Goal: Task Accomplishment & Management: Use online tool/utility

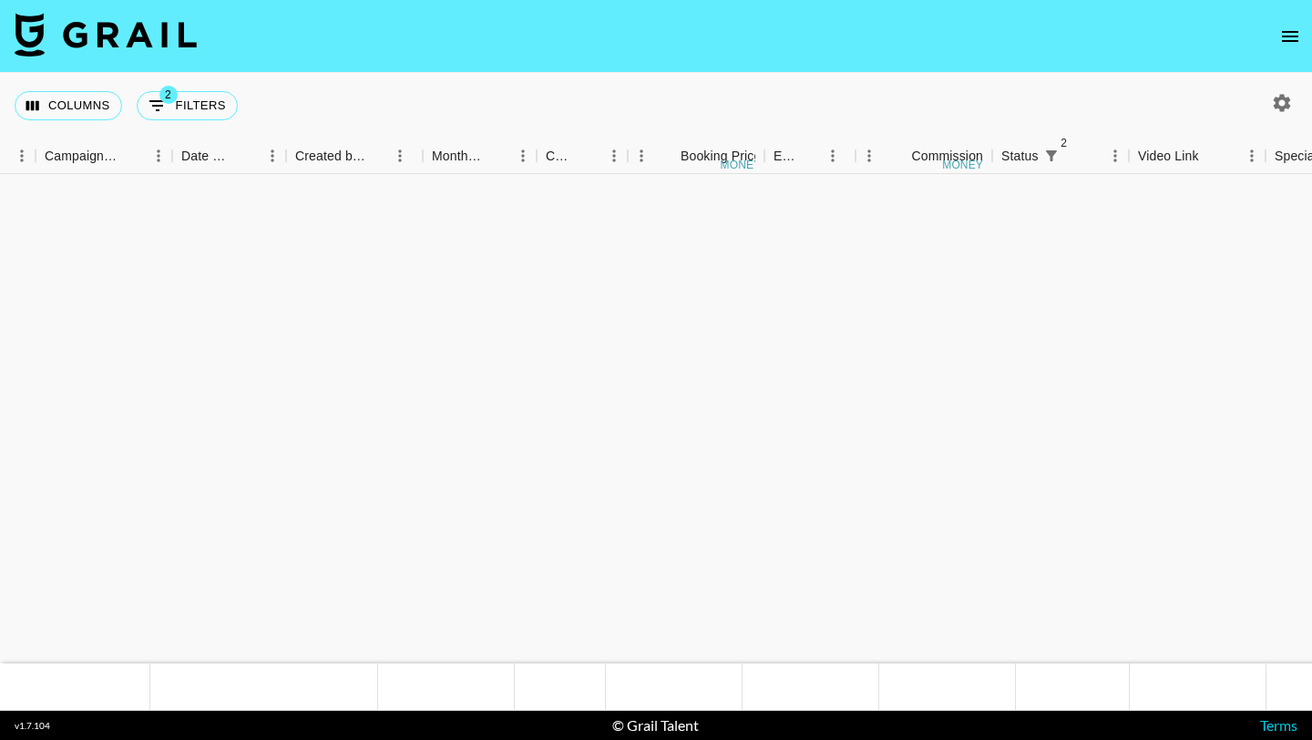
scroll to position [1432, 844]
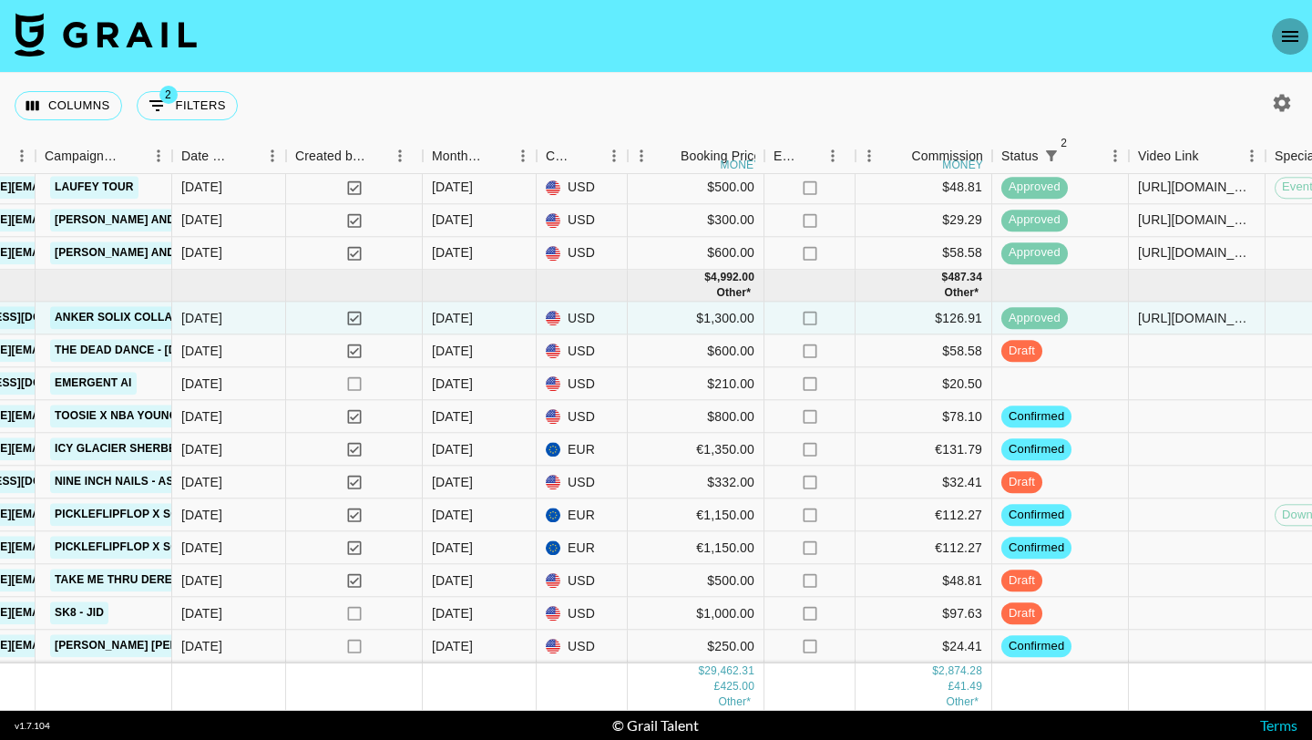
click at [1276, 31] on button "open drawer" at bounding box center [1290, 36] width 36 height 36
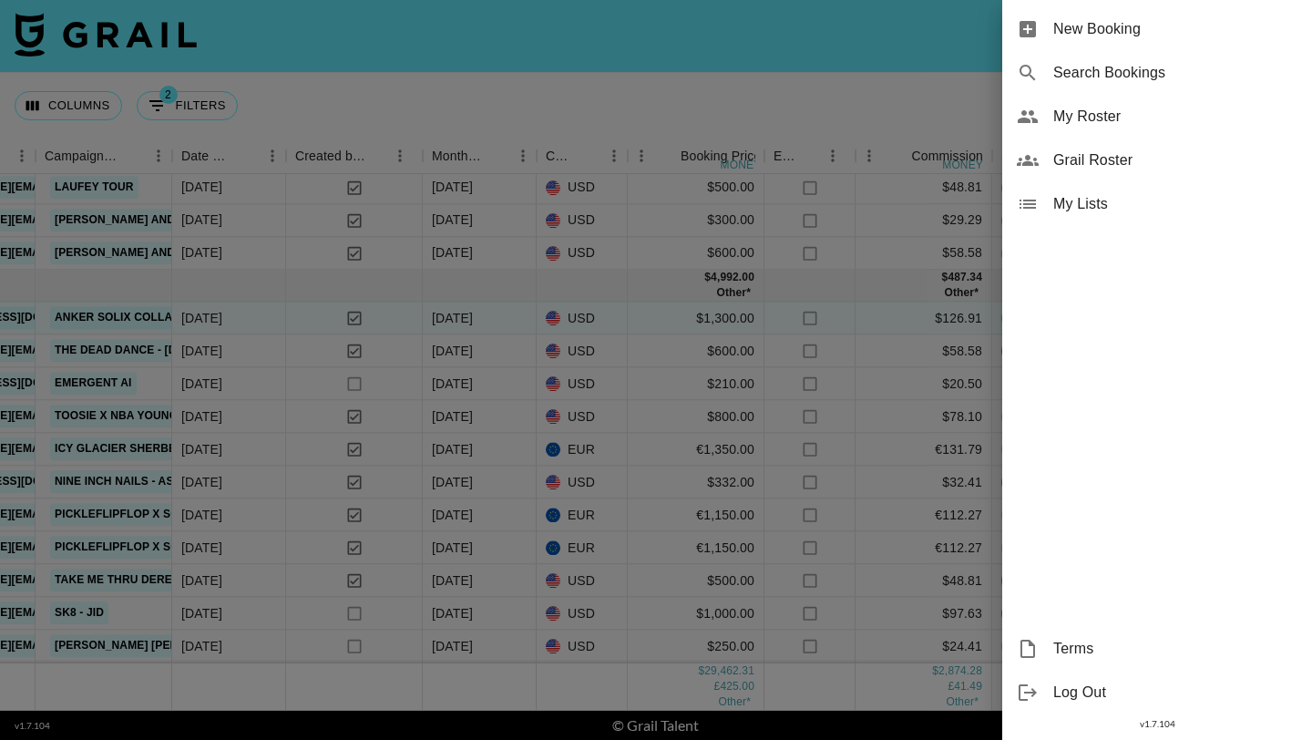
click at [1103, 118] on span "My Roster" at bounding box center [1175, 117] width 244 height 22
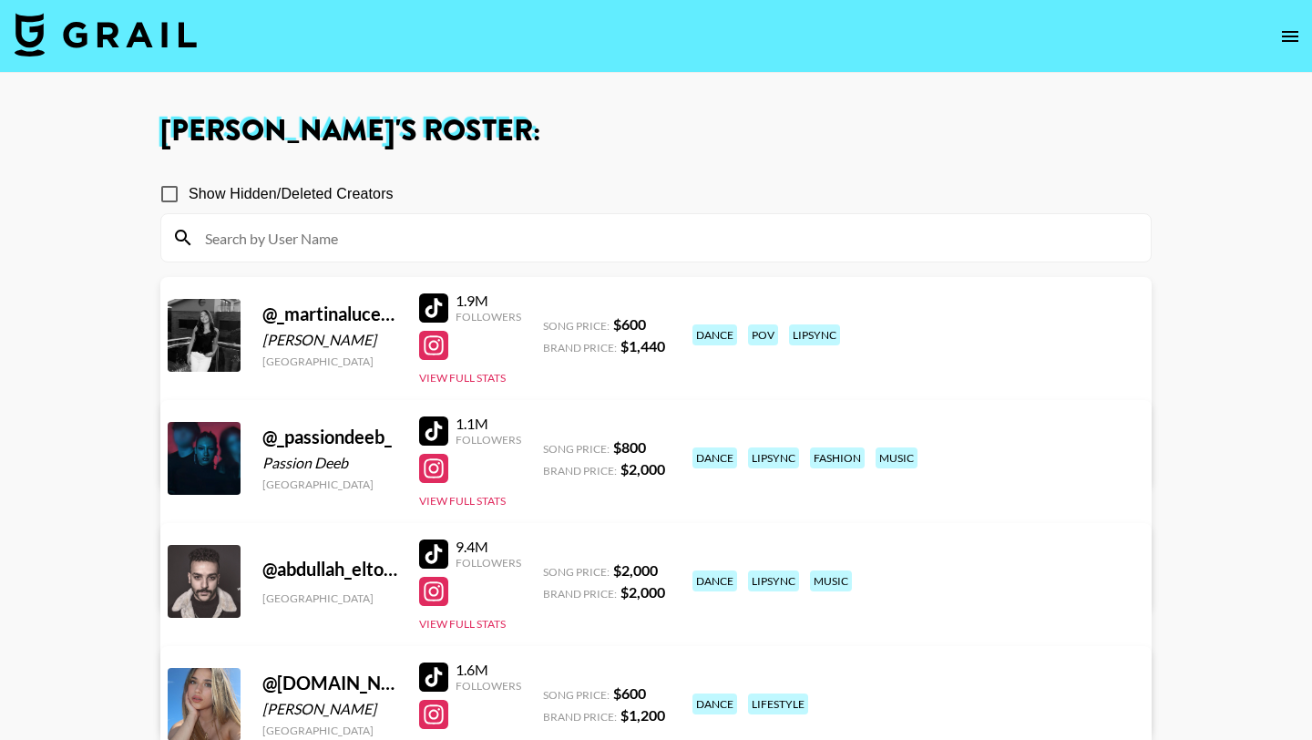
click at [545, 235] on input at bounding box center [667, 237] width 946 height 29
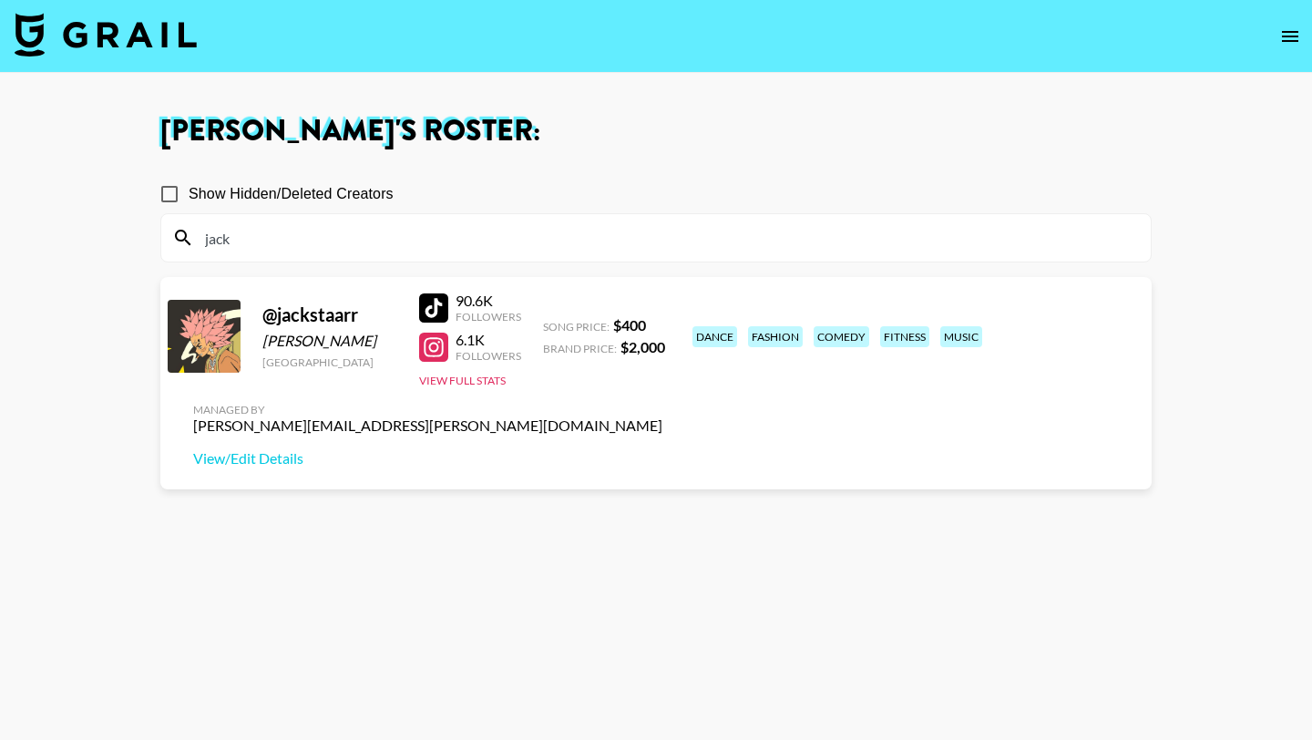
type input "jack"
click at [439, 306] on div at bounding box center [433, 307] width 29 height 29
click at [140, 46] on img at bounding box center [106, 35] width 182 height 44
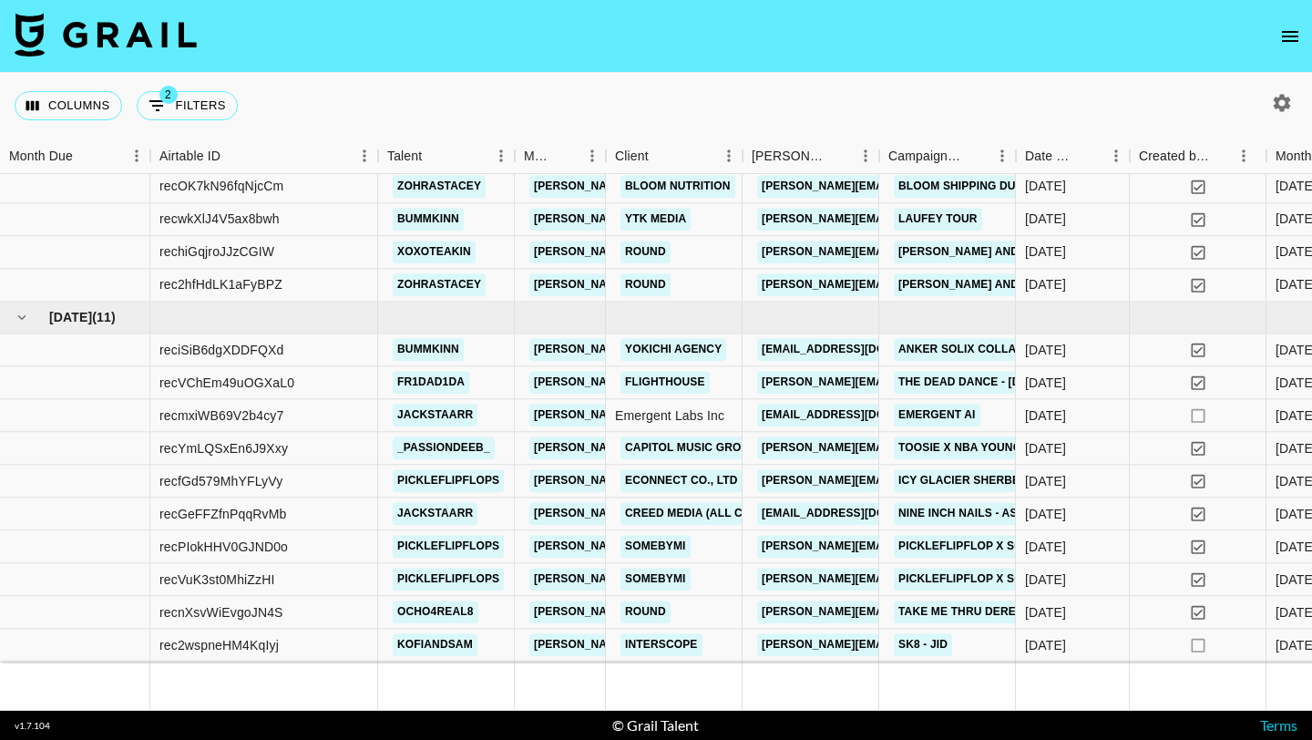
scroll to position [1432, 0]
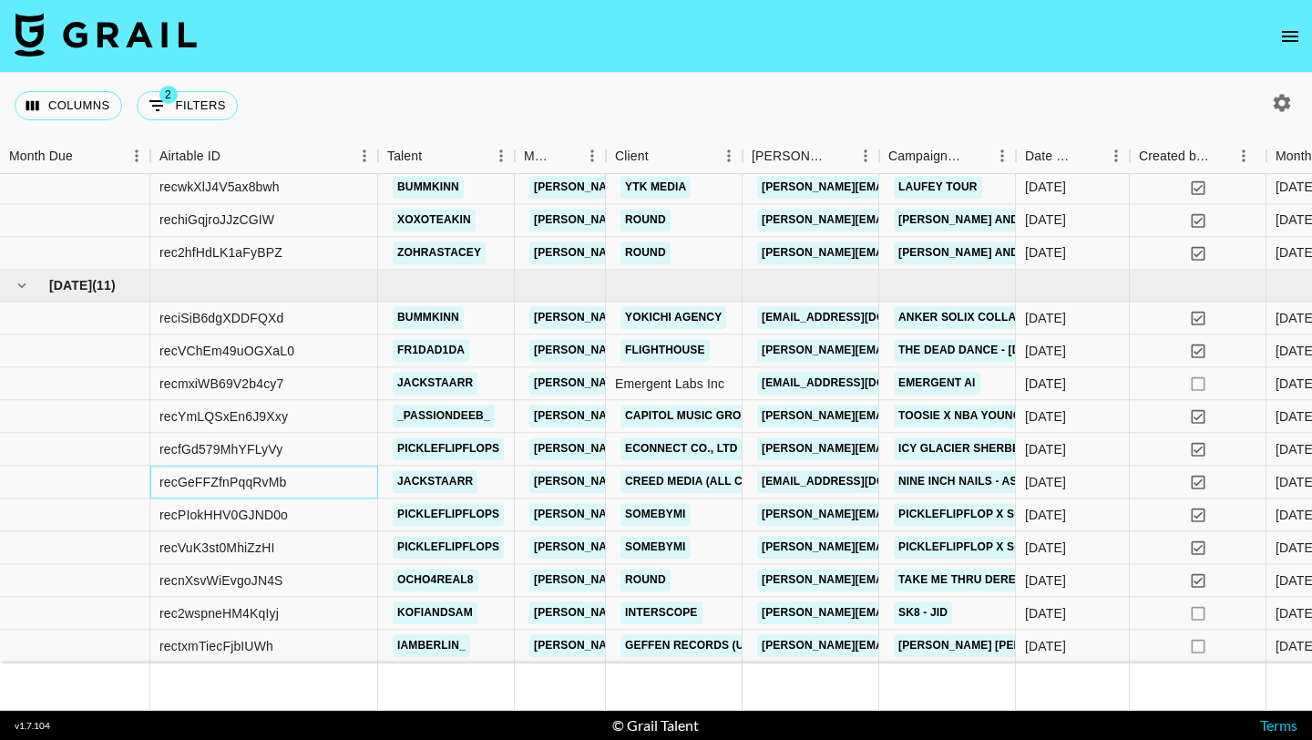
click at [352, 480] on div "recGeFFZfnPqqRvMb" at bounding box center [264, 482] width 228 height 33
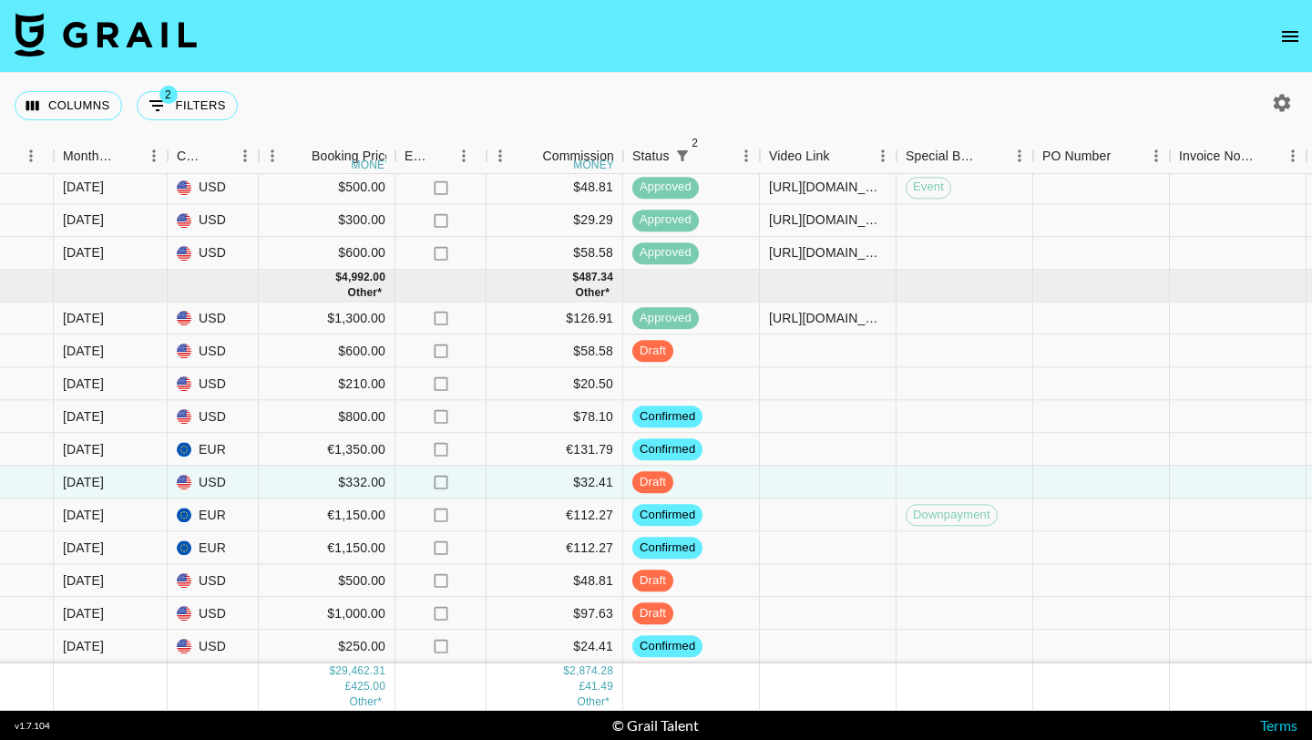
scroll to position [1432, 1418]
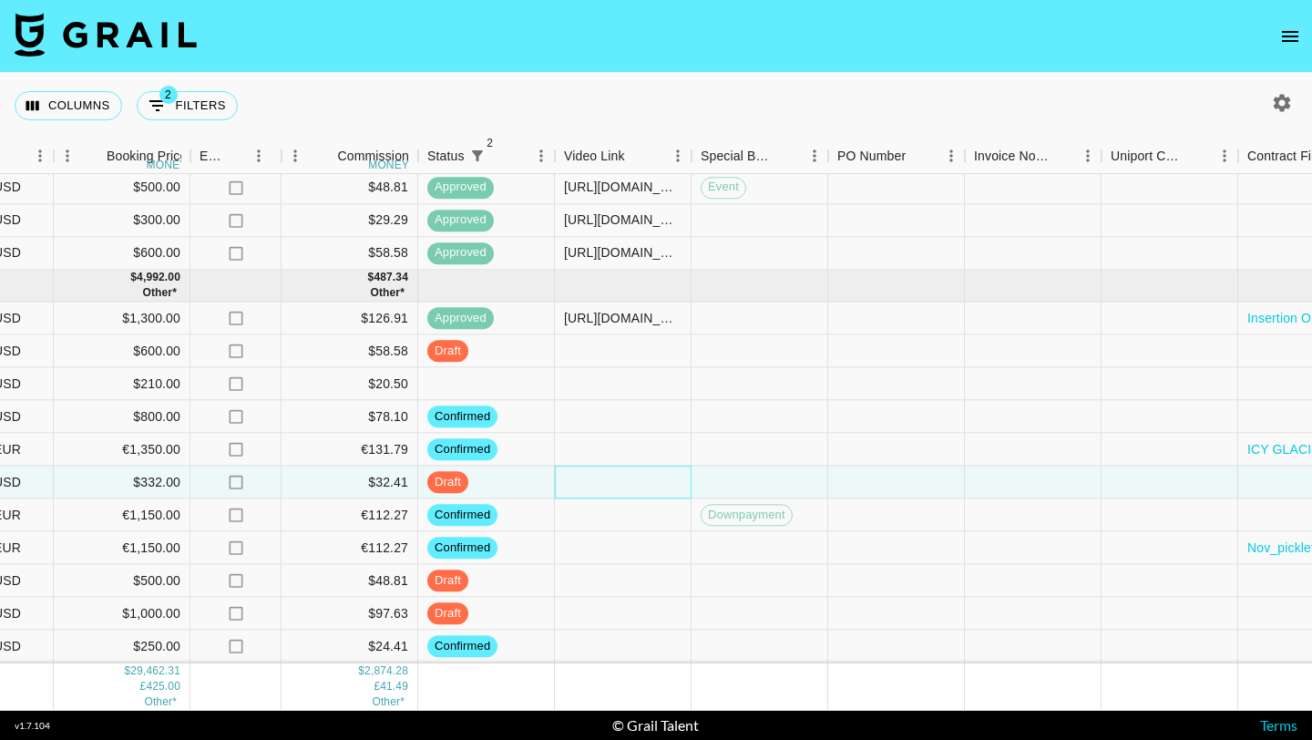
click at [583, 490] on div at bounding box center [623, 482] width 137 height 33
type input "[URL][DOMAIN_NAME]"
click at [724, 490] on div at bounding box center [759, 482] width 137 height 33
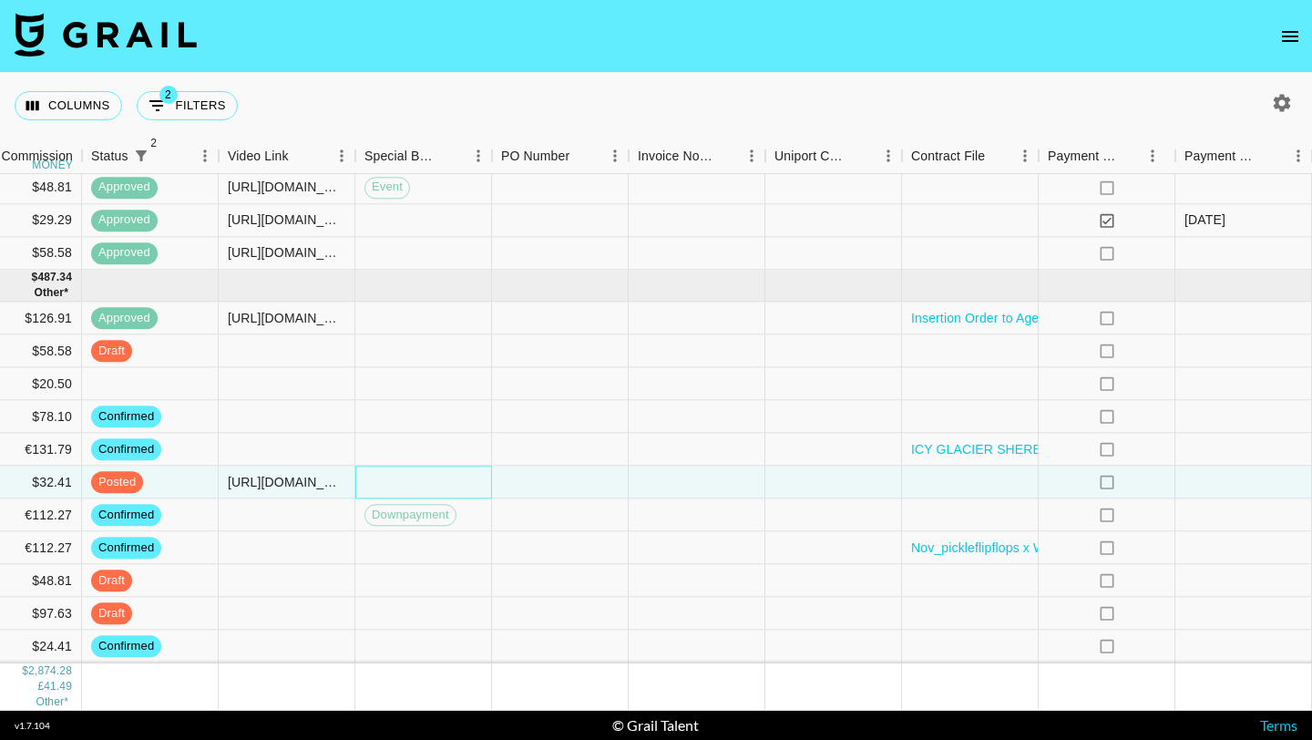
scroll to position [1432, 1963]
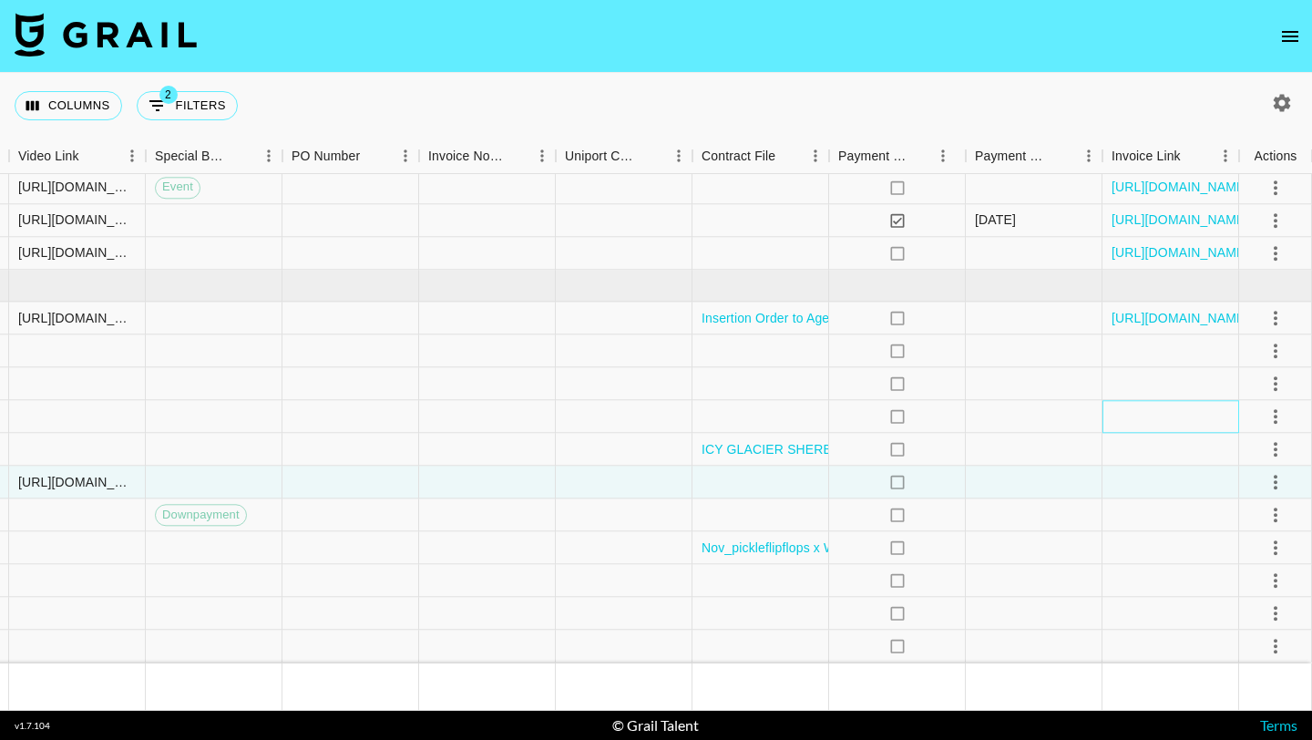
click at [1179, 417] on div at bounding box center [1170, 417] width 137 height 33
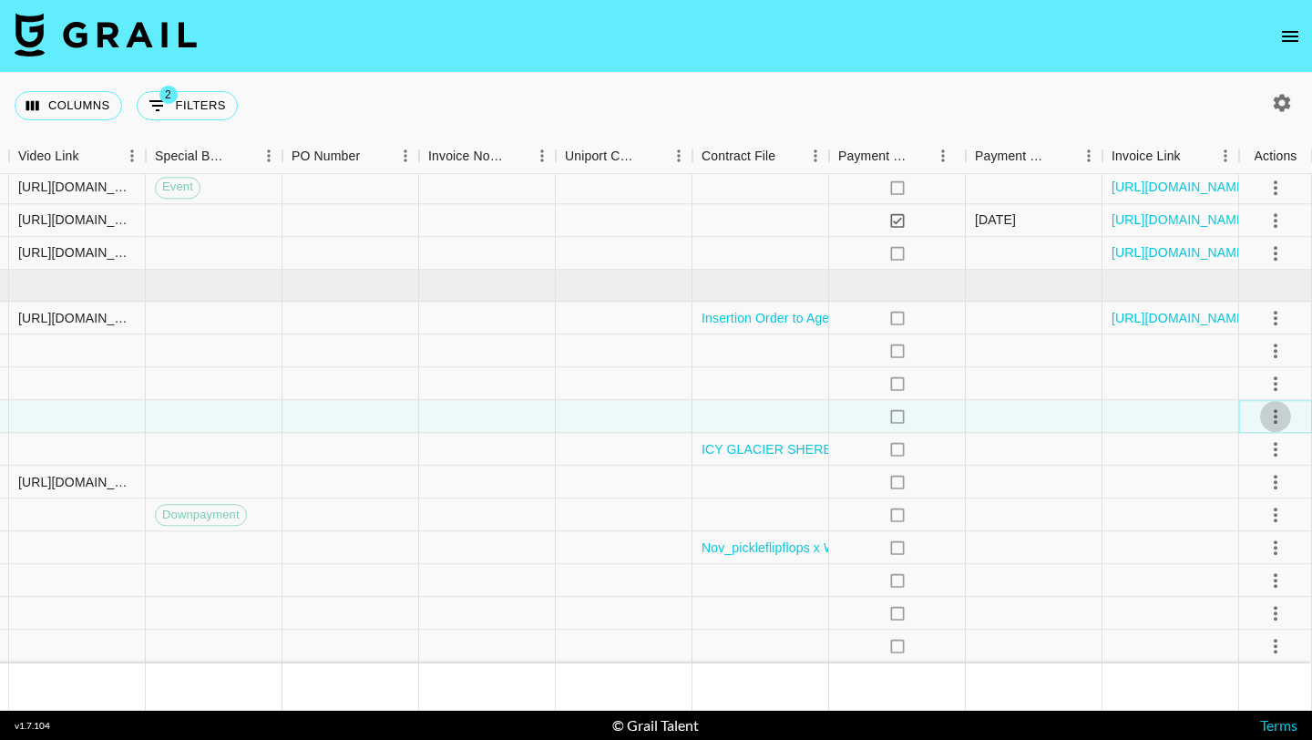
click at [1286, 414] on button "select merge strategy" at bounding box center [1275, 416] width 31 height 31
click at [1249, 524] on li "Draft Created" at bounding box center [1252, 521] width 118 height 33
click at [1152, 425] on div at bounding box center [1170, 417] width 137 height 33
click at [1265, 641] on icon "select merge strategy" at bounding box center [1275, 646] width 22 height 22
click at [1244, 538] on li "Draft Created" at bounding box center [1252, 541] width 118 height 33
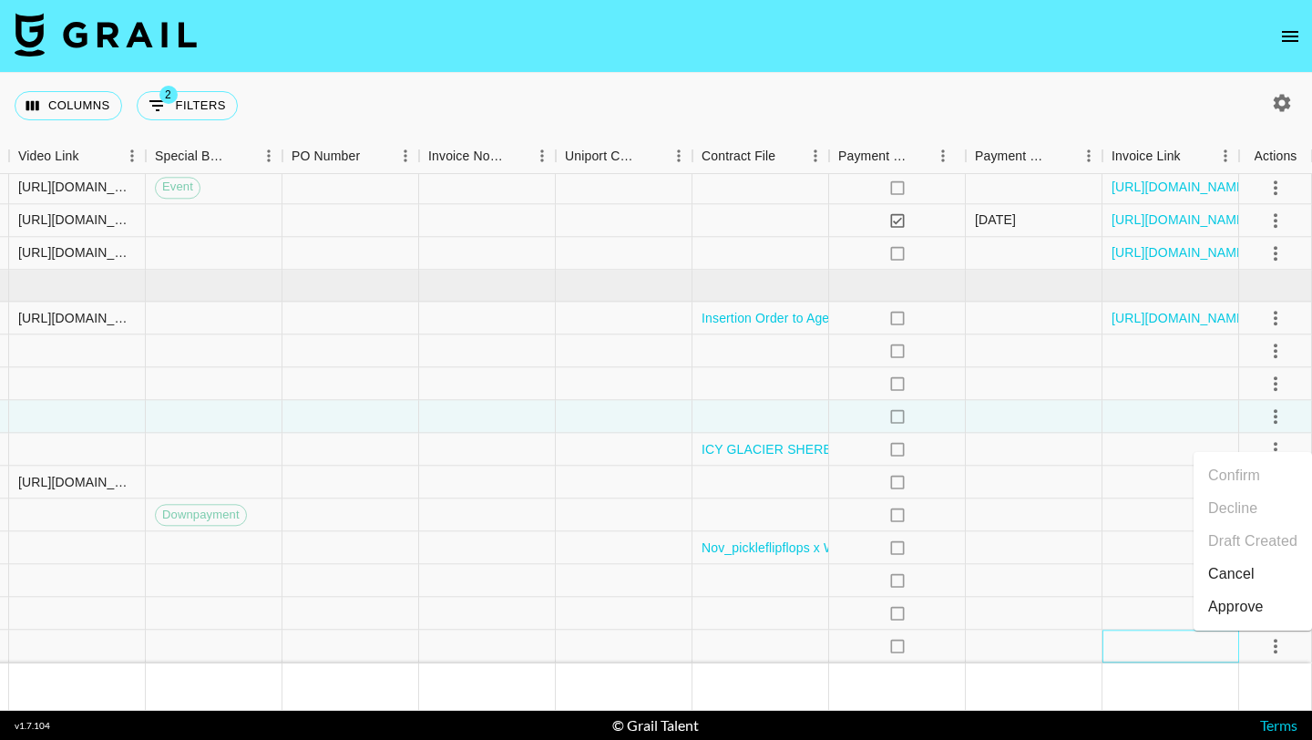
click at [1146, 642] on div at bounding box center [1170, 646] width 137 height 33
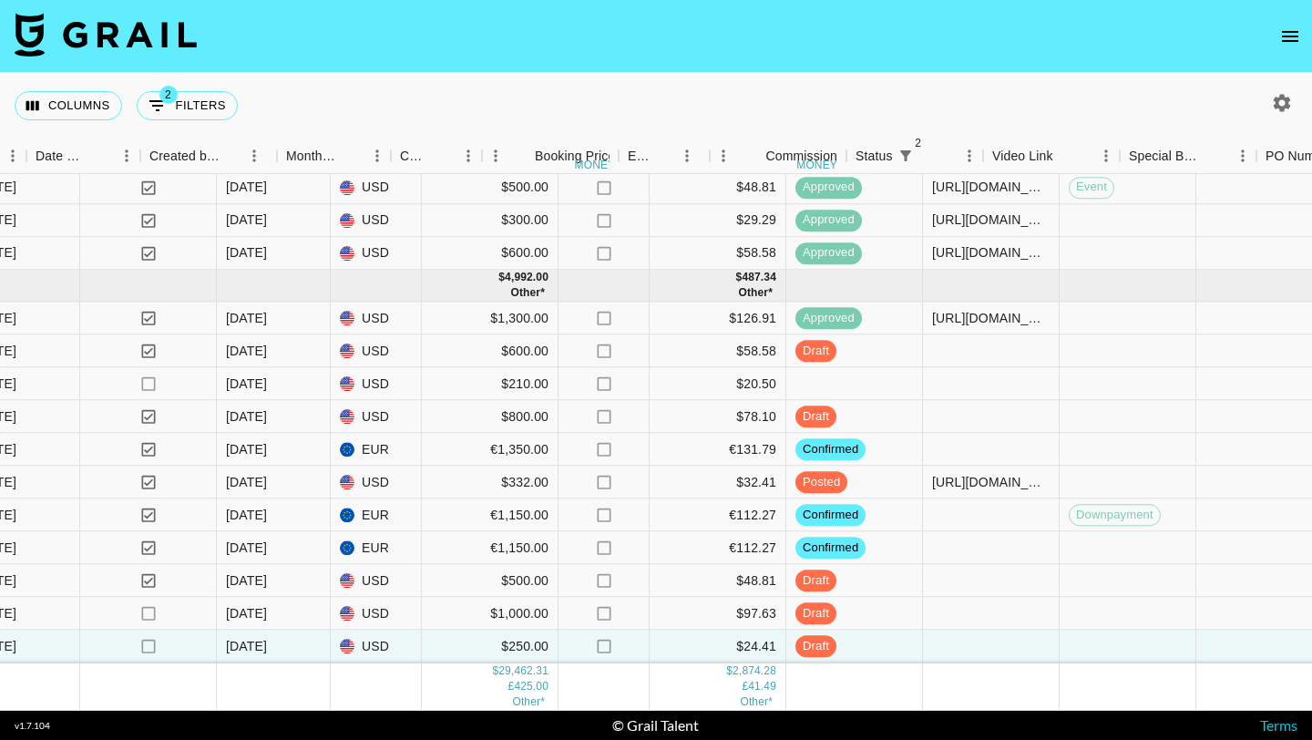
scroll to position [1432, 980]
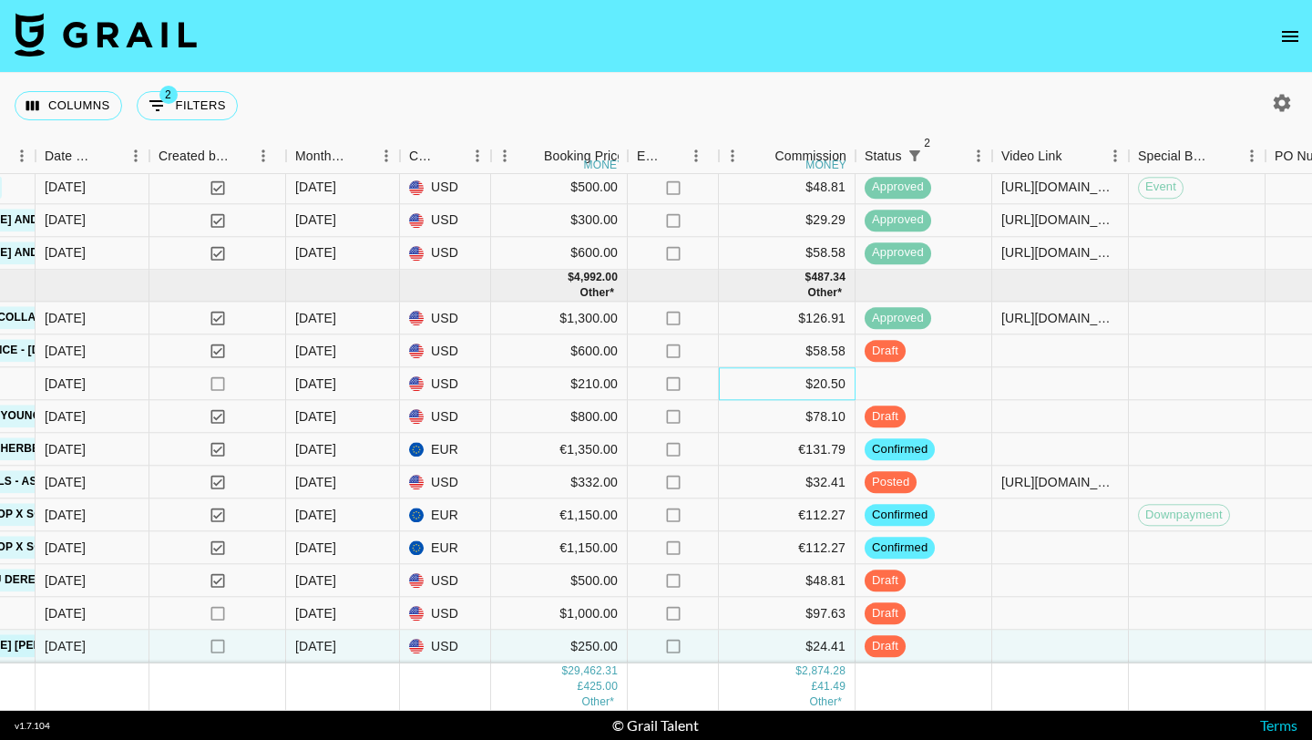
click at [820, 384] on div "$20.50" at bounding box center [787, 384] width 137 height 33
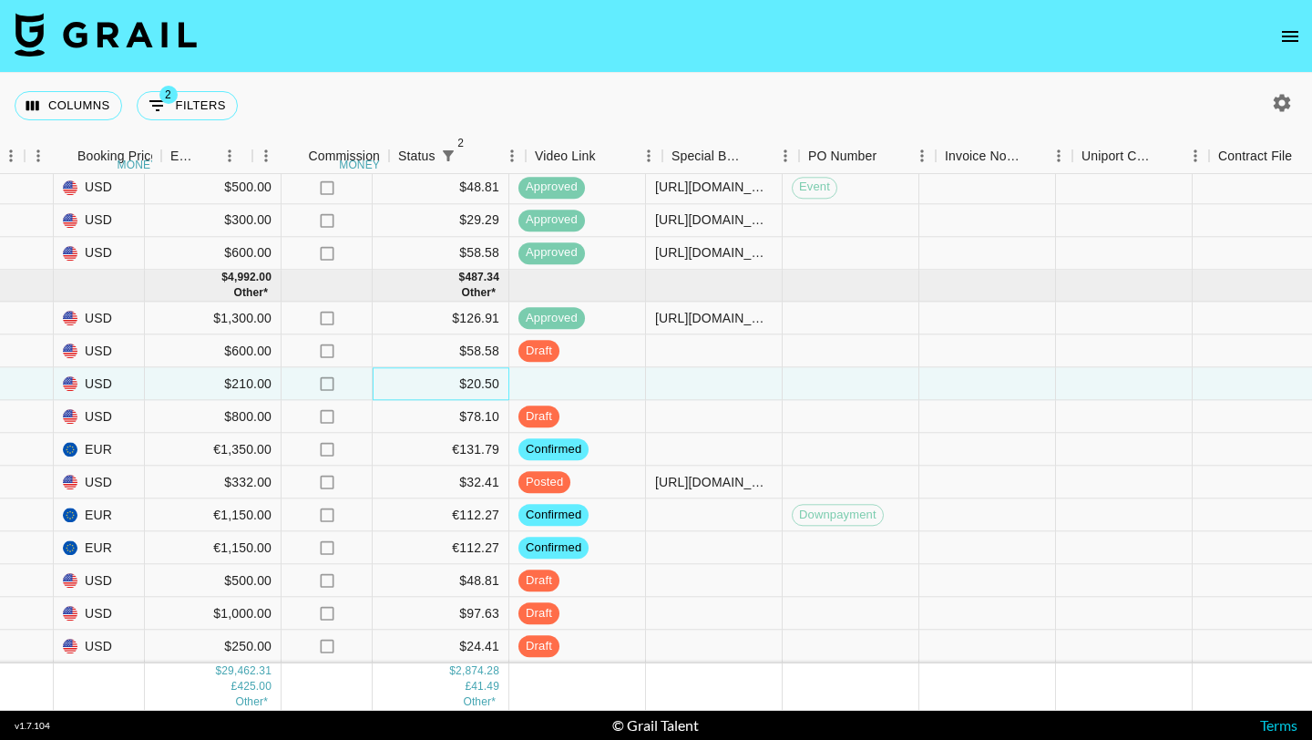
scroll to position [1432, 1963]
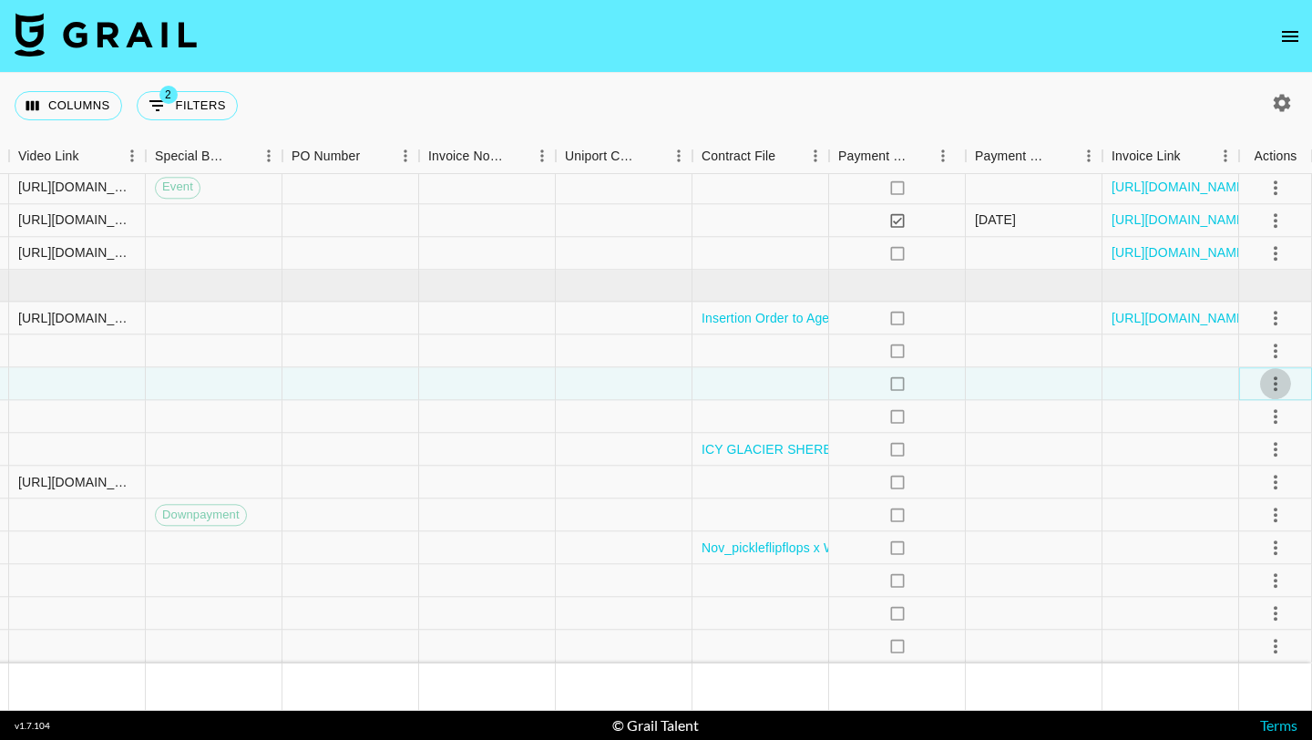
click at [1269, 378] on icon "select merge strategy" at bounding box center [1275, 384] width 22 height 22
click at [1254, 453] on li "Decline" at bounding box center [1252, 455] width 118 height 33
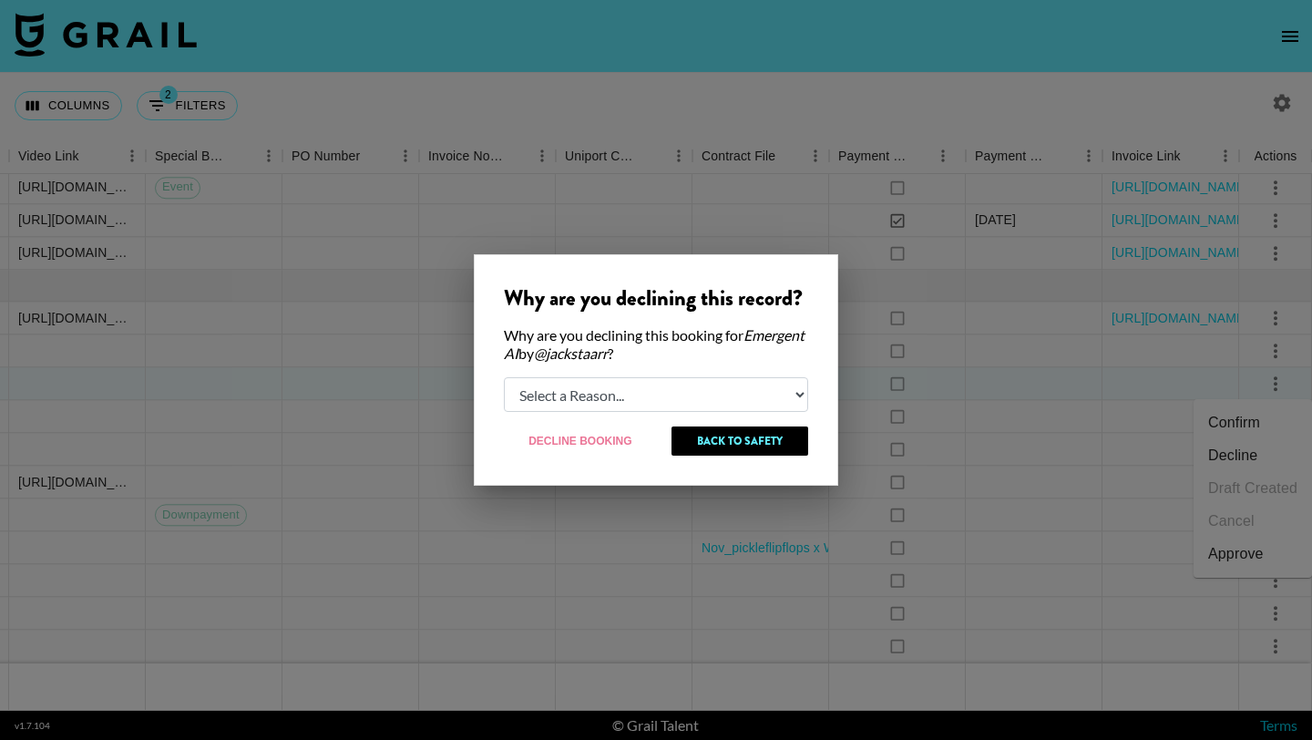
click at [696, 388] on select "Select a Reason... Relogging this deal due to a data issue The [PERSON_NAME] ca…" at bounding box center [656, 394] width 304 height 35
select select "creator_decline"
click at [504, 377] on select "Select a Reason... Relogging this deal due to a data issue The [PERSON_NAME] ca…" at bounding box center [656, 394] width 304 height 35
click at [617, 440] on button "Decline Booking" at bounding box center [581, 440] width 154 height 29
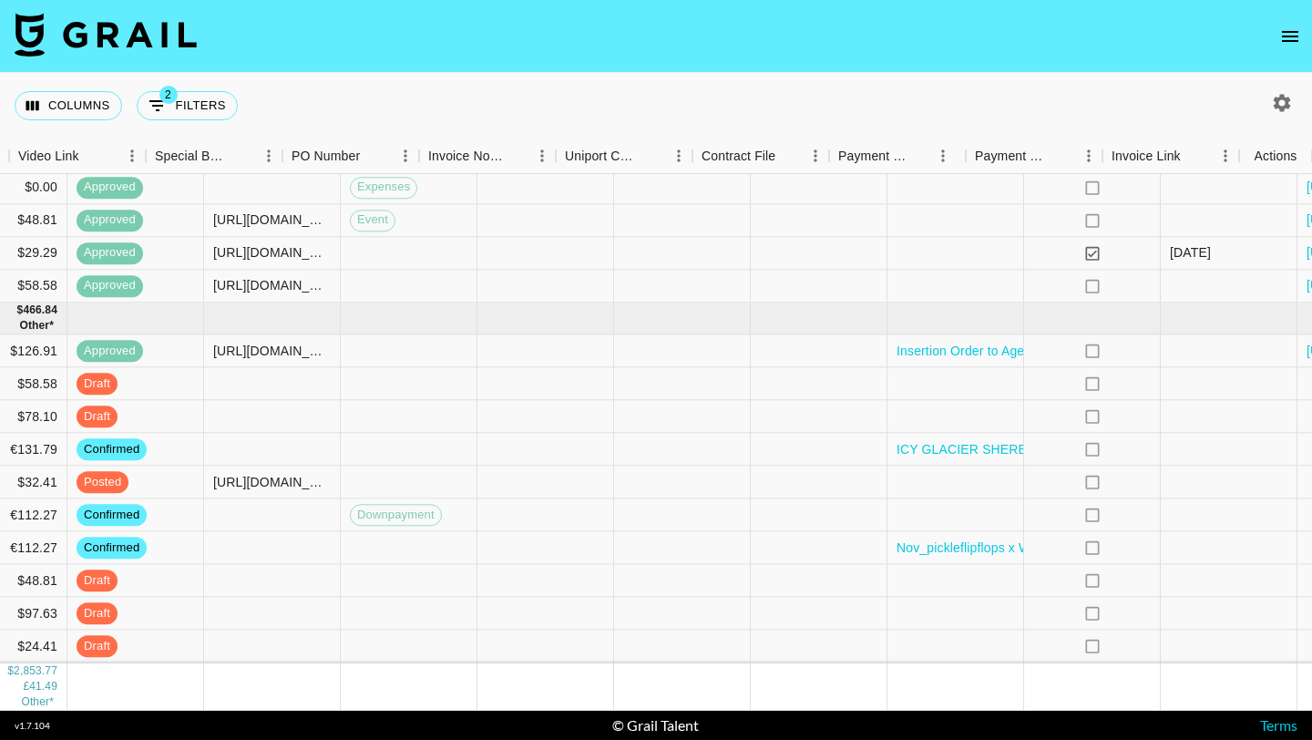
scroll to position [1399, 1963]
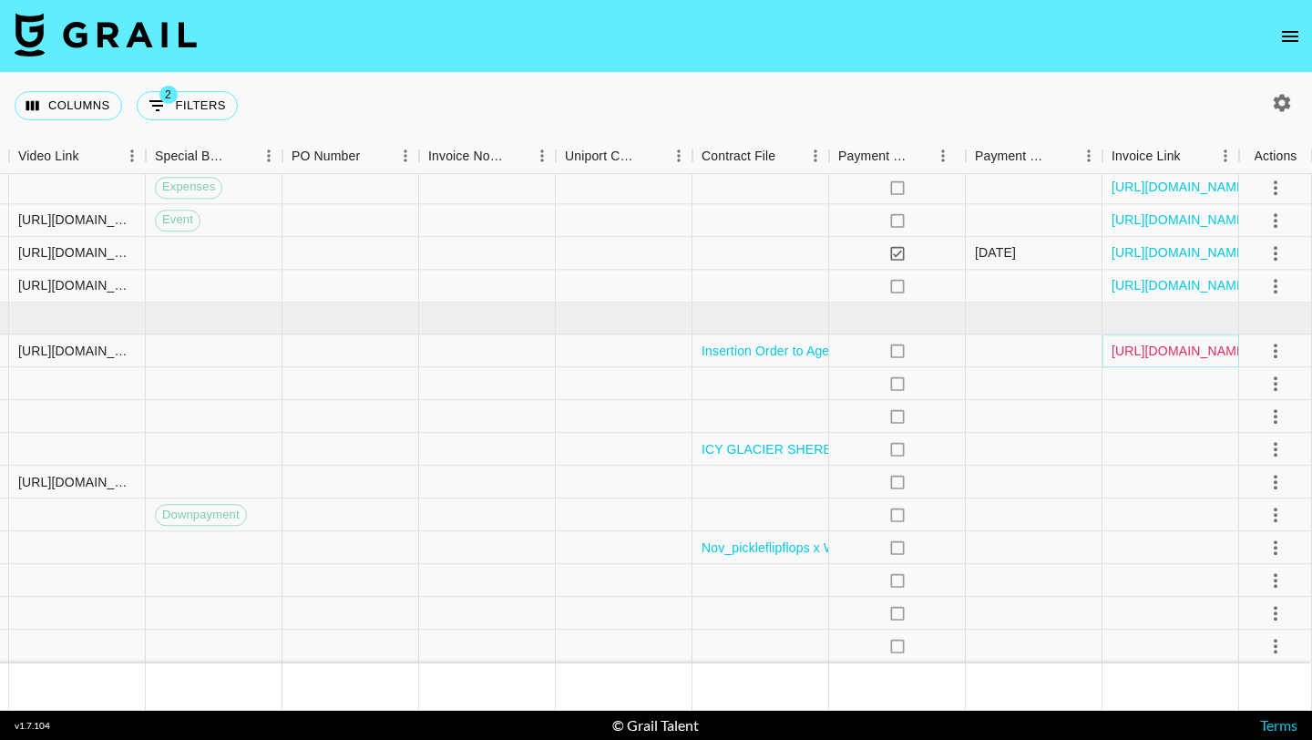
click at [1151, 353] on link "[URL][DOMAIN_NAME]" at bounding box center [1180, 351] width 138 height 18
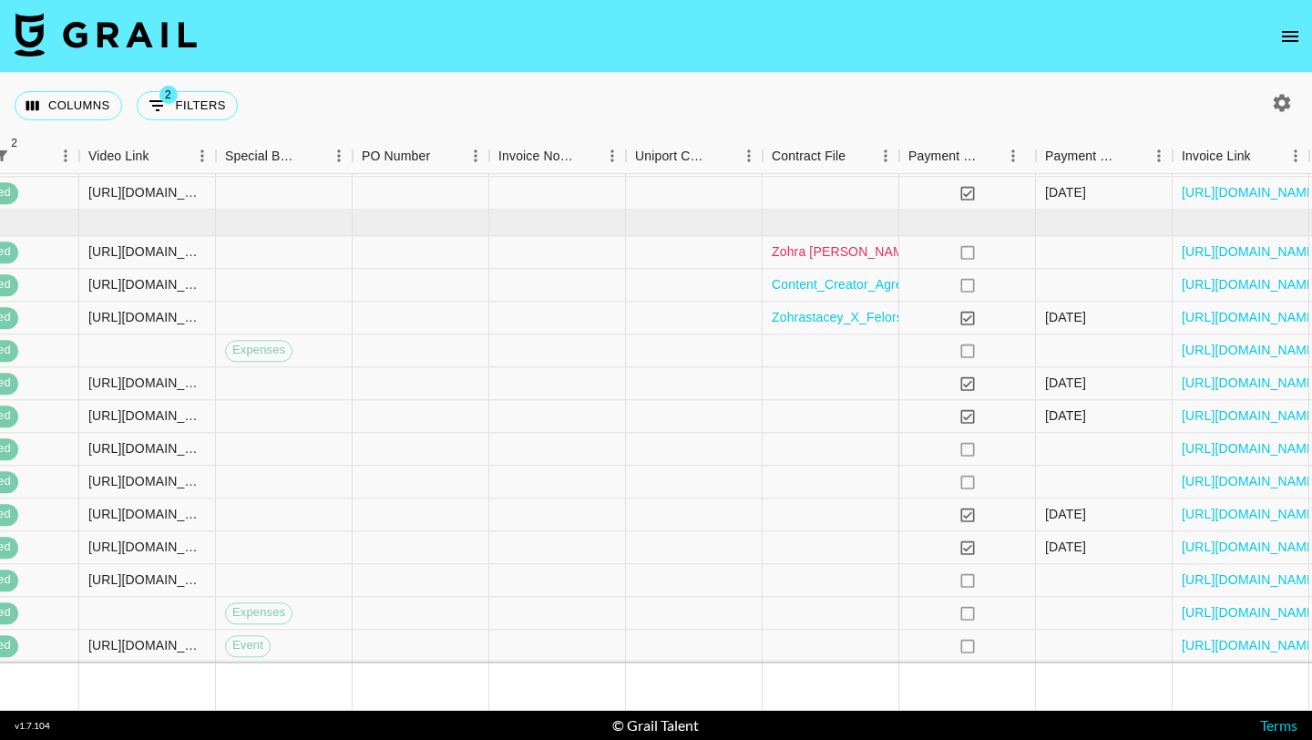
scroll to position [974, 1963]
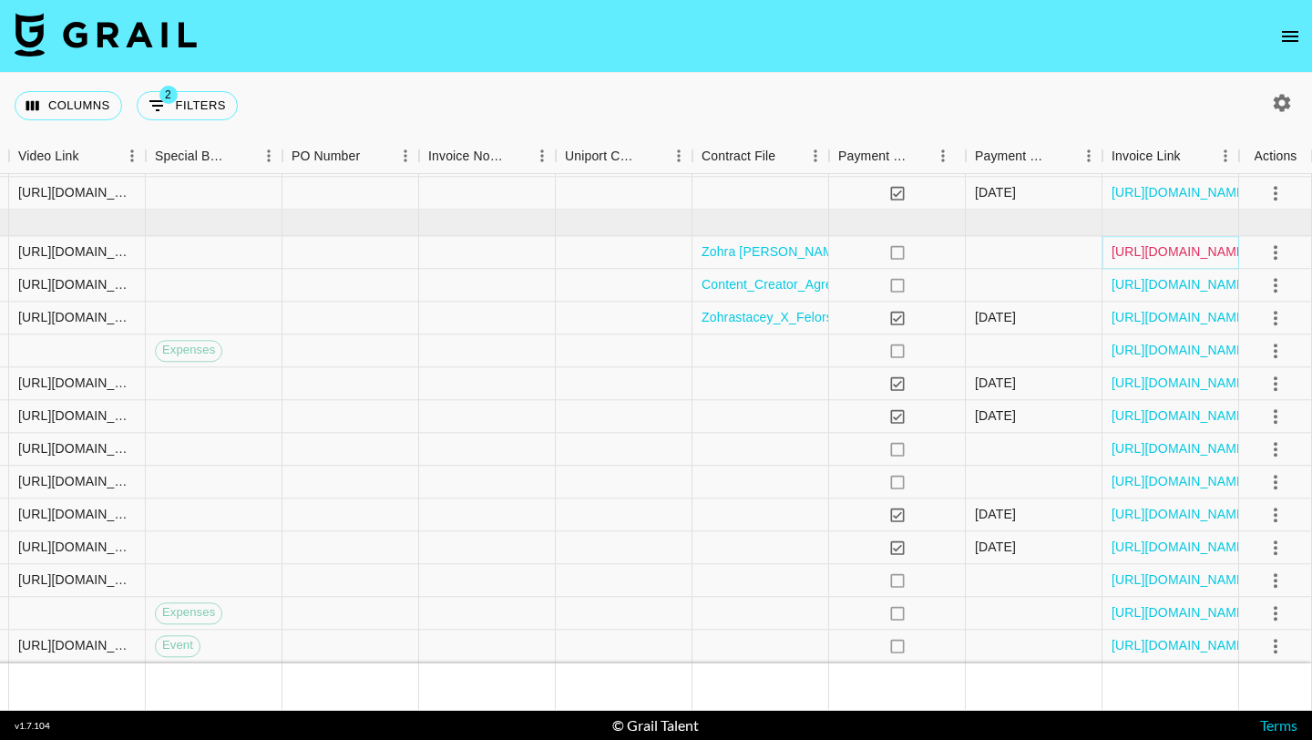
click at [1157, 243] on link "[URL][DOMAIN_NAME]" at bounding box center [1180, 252] width 138 height 18
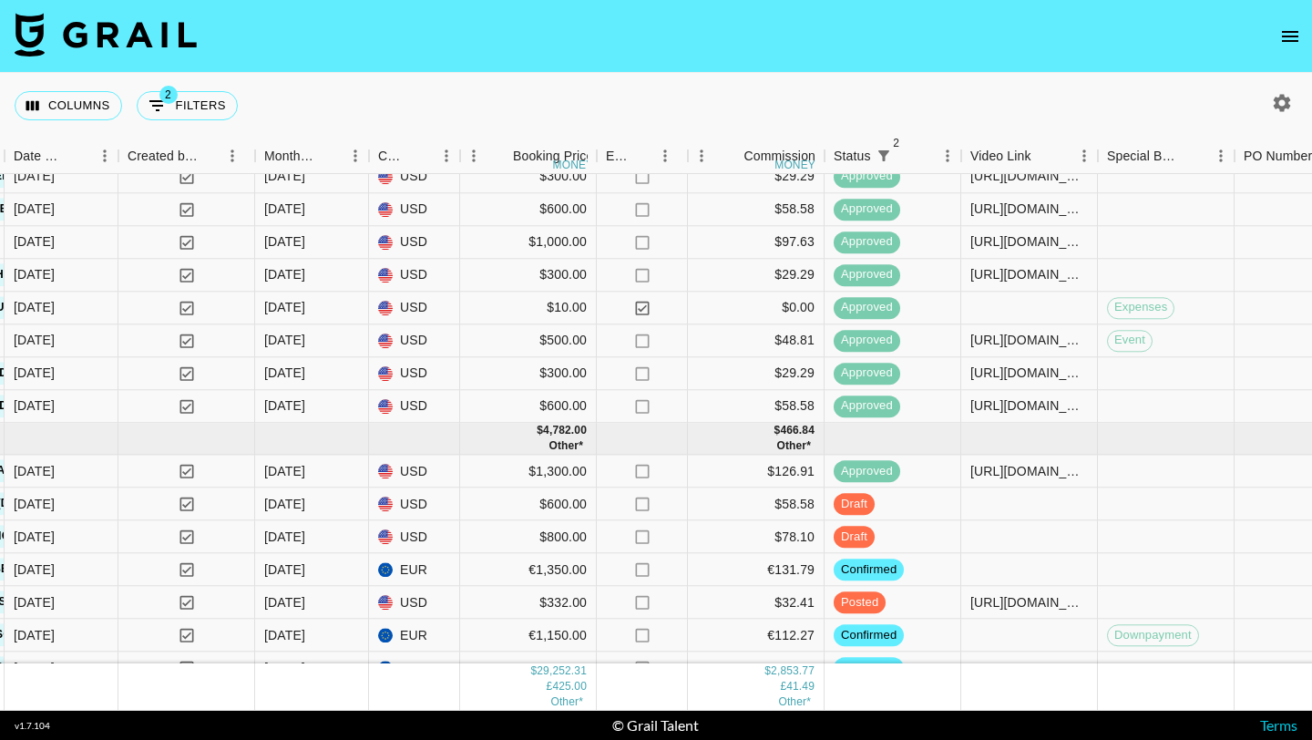
scroll to position [1399, 1011]
